Goal: Task Accomplishment & Management: Manage account settings

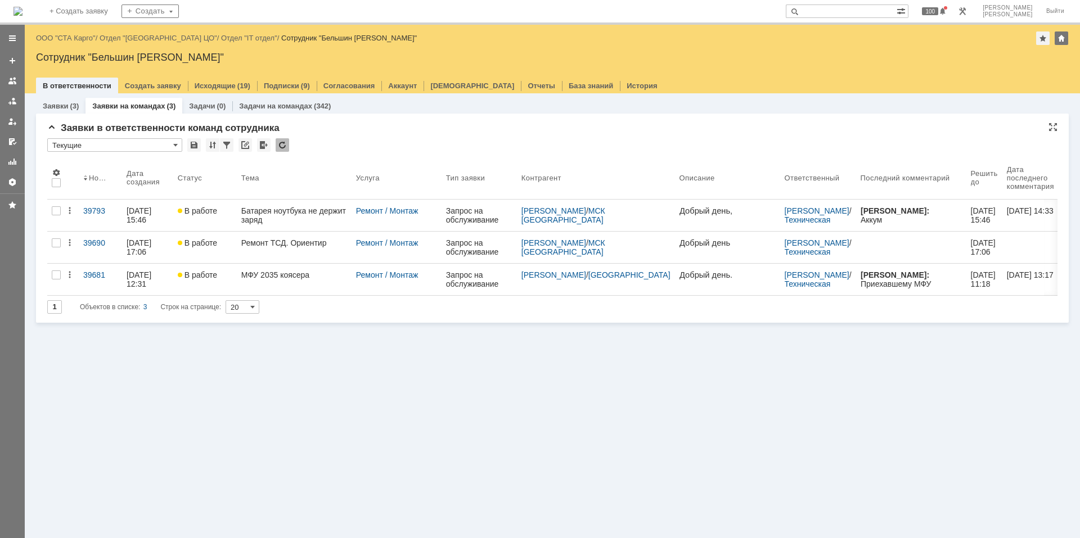
click at [282, 147] on div at bounding box center [283, 145] width 14 height 14
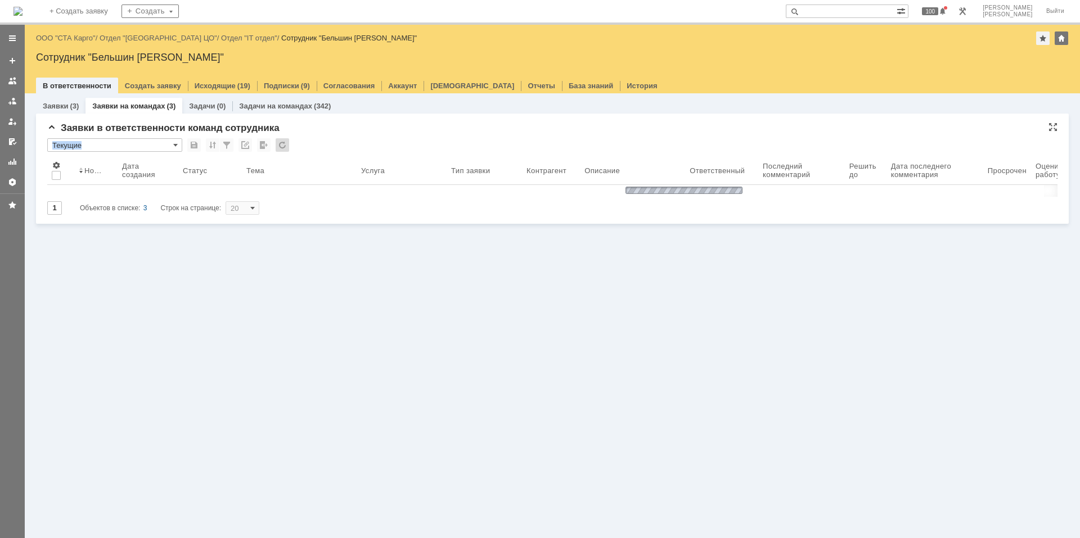
click at [282, 147] on div at bounding box center [283, 145] width 14 height 14
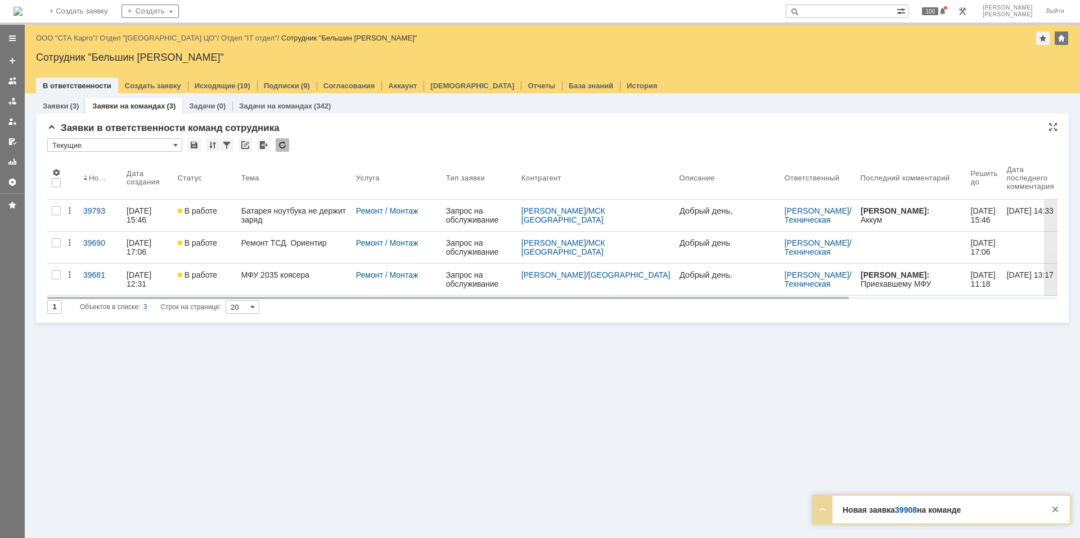
click at [522, 419] on div "Заявки (3) Заявки на командах (3) Задачи (0) Задачи на командах (342) Заявки в …" at bounding box center [552, 315] width 1055 height 445
click at [278, 141] on div at bounding box center [283, 145] width 14 height 14
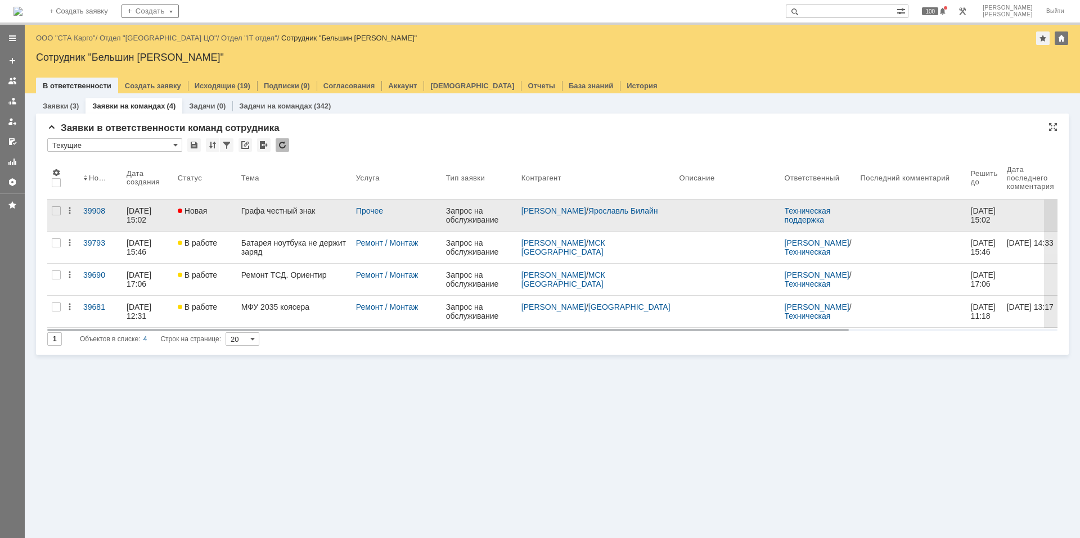
click at [269, 218] on link "Графа честный знак" at bounding box center [294, 216] width 115 height 32
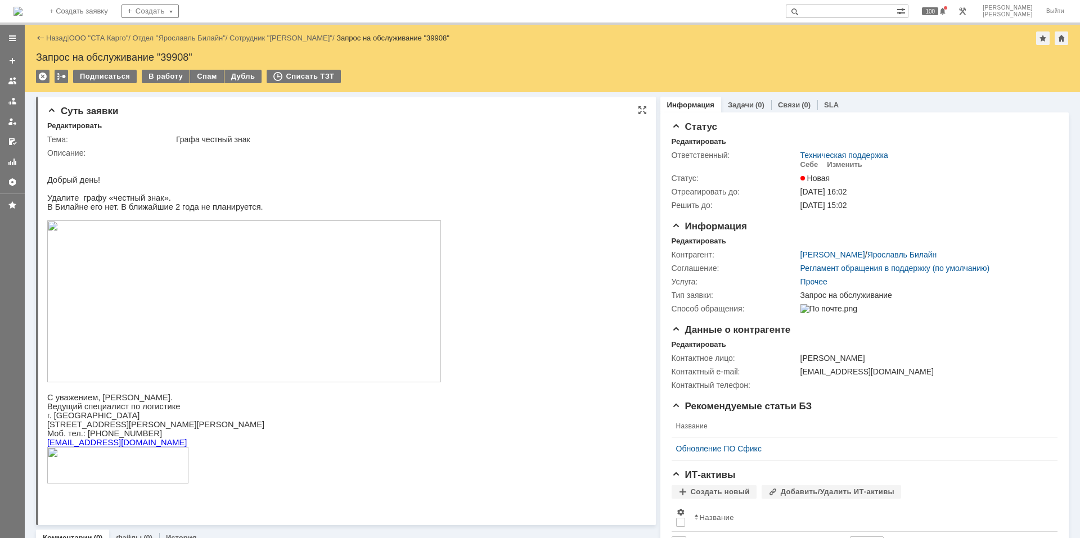
click at [243, 263] on img at bounding box center [244, 302] width 394 height 162
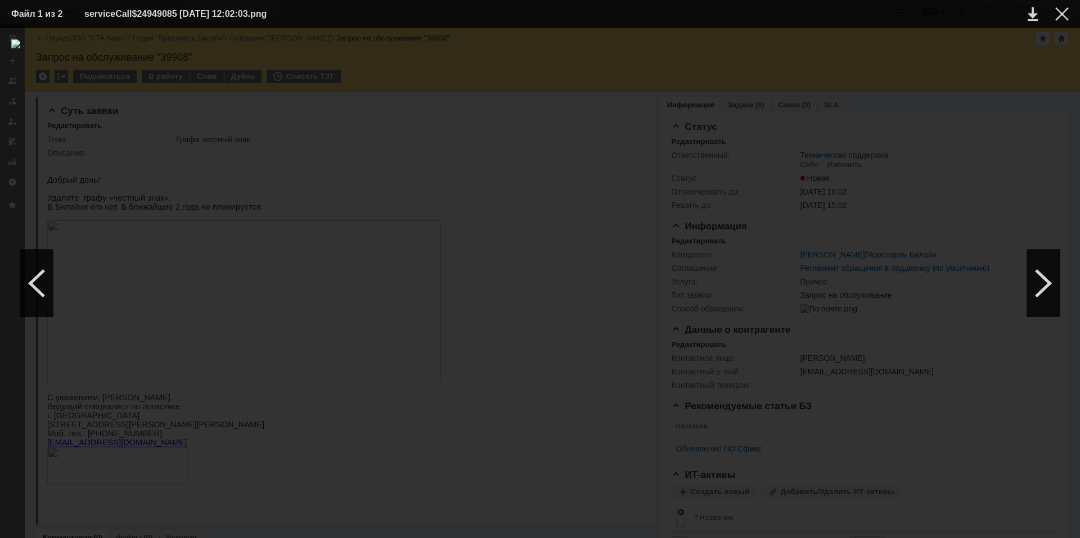
click at [492, 482] on div at bounding box center [540, 283] width 1058 height 488
click at [1062, 15] on div at bounding box center [1062, 14] width 14 height 14
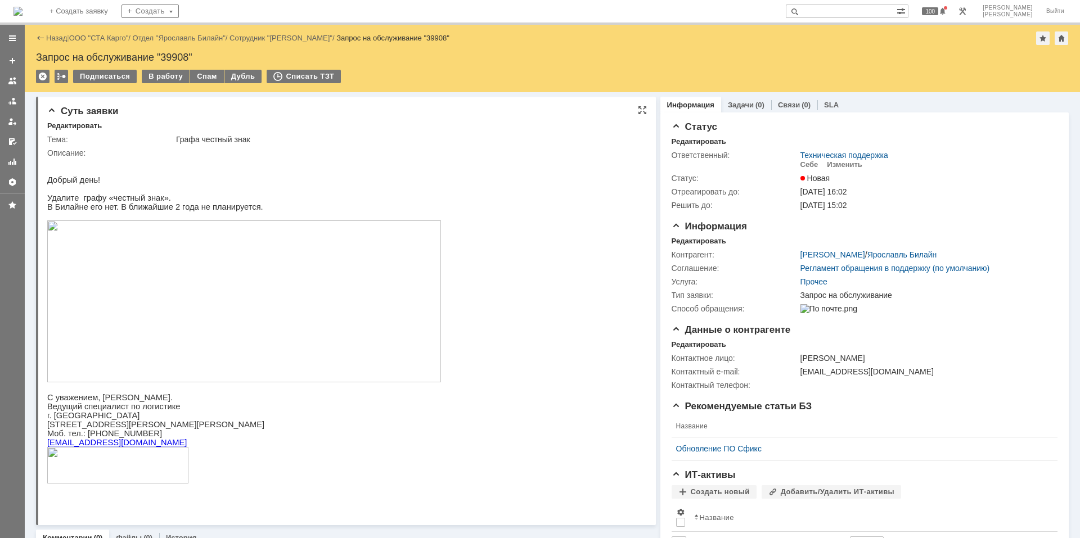
click at [272, 201] on p "Удалите графу «честный знак»." at bounding box center [244, 198] width 394 height 9
click at [851, 164] on div "Изменить" at bounding box center [844, 164] width 35 height 9
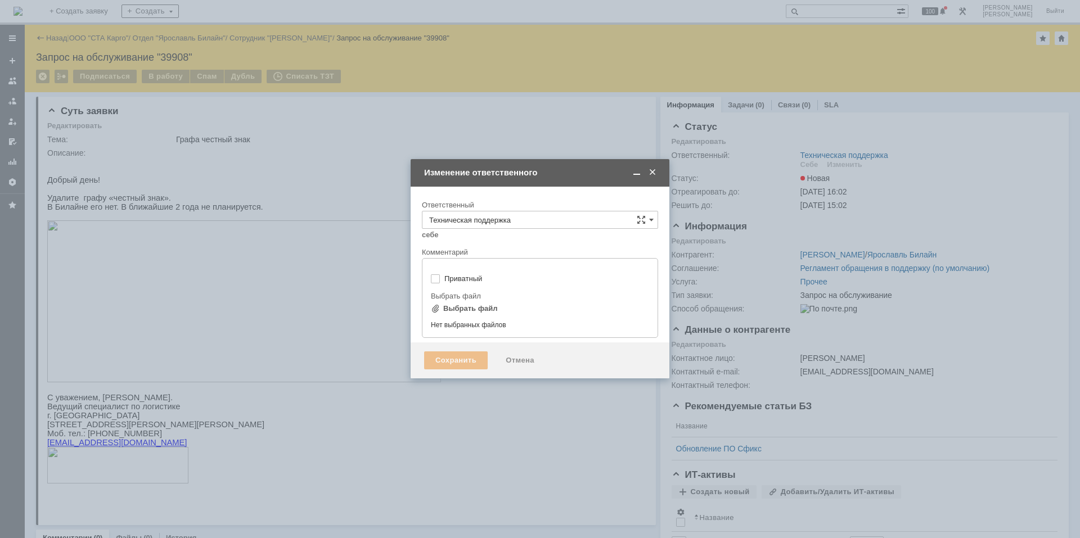
type input "[не указано]"
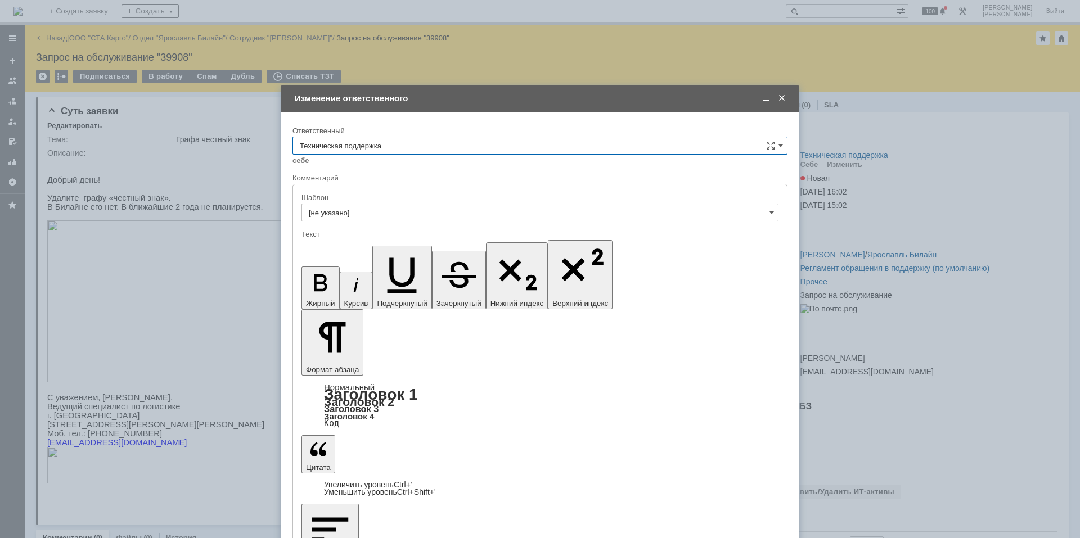
click at [379, 152] on input "Техническая поддержка" at bounding box center [540, 146] width 495 height 18
click at [384, 237] on span "Поддержка 1С" at bounding box center [540, 239] width 480 height 9
type input "Поддержка 1С"
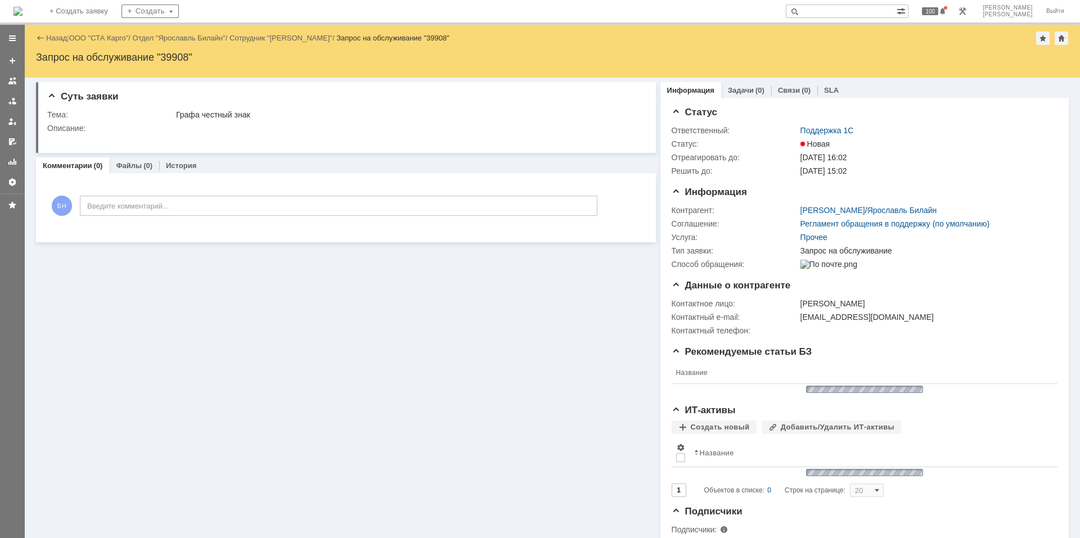
scroll to position [0, 0]
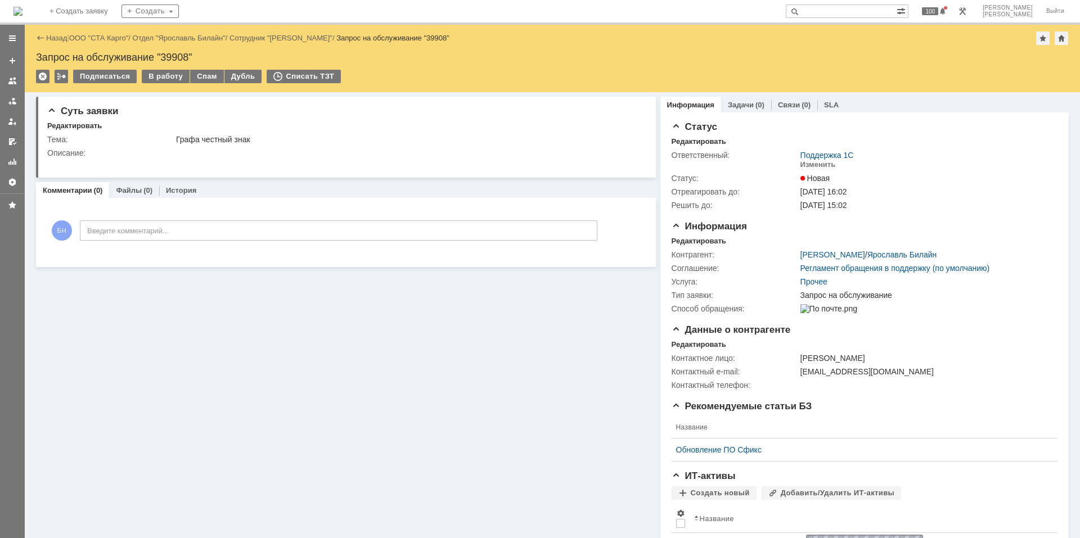
click at [23, 7] on img at bounding box center [18, 11] width 9 height 9
